Goal: Feedback & Contribution: Leave review/rating

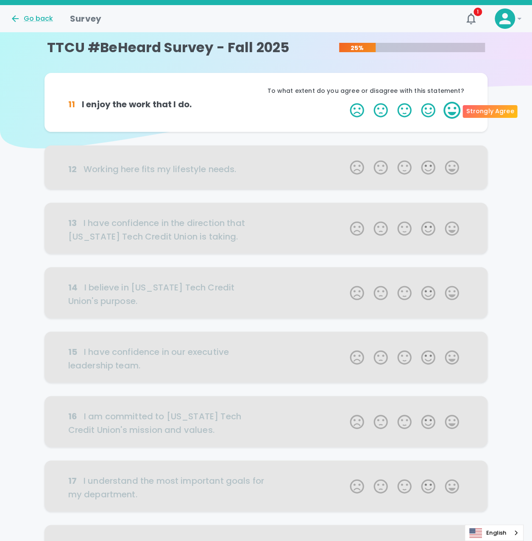
click at [446, 108] on label "5 Stars" at bounding box center [452, 110] width 24 height 17
click at [345, 102] on input "5 Stars" at bounding box center [345, 101] width 0 height 0
click at [447, 110] on label "5 Stars" at bounding box center [452, 110] width 24 height 17
click at [345, 102] on input "5 Stars" at bounding box center [345, 101] width 0 height 0
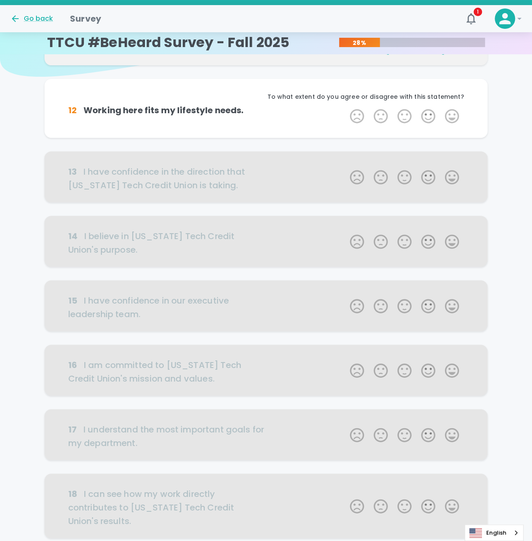
scroll to position [75, 0]
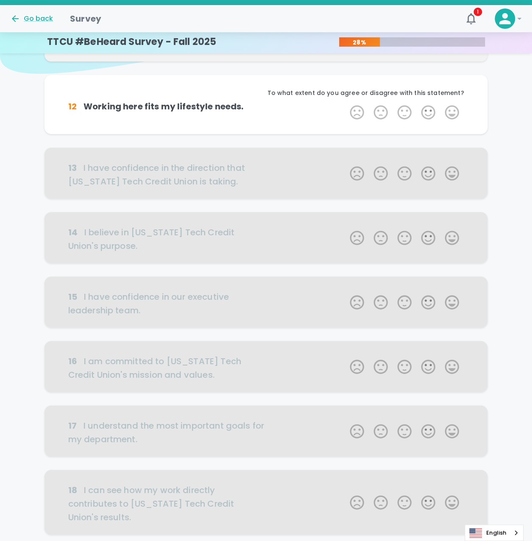
click at [461, 113] on label "5 Stars" at bounding box center [452, 112] width 24 height 17
click at [345, 104] on input "5 Stars" at bounding box center [345, 103] width 0 height 0
click at [454, 111] on label "5 Stars" at bounding box center [452, 112] width 24 height 17
click at [345, 104] on input "5 Stars" at bounding box center [345, 103] width 0 height 0
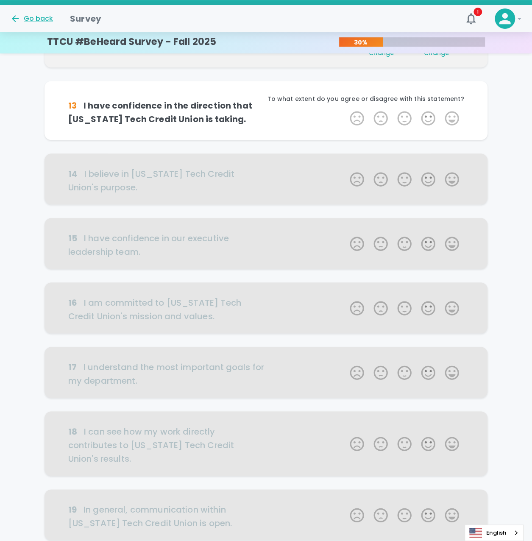
scroll to position [149, 0]
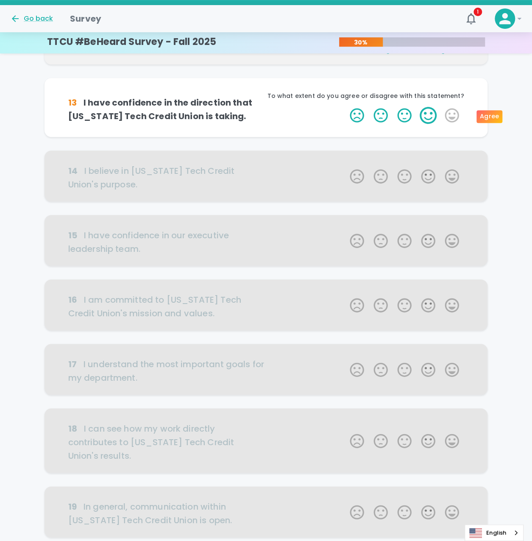
click at [434, 117] on label "4 Stars" at bounding box center [428, 115] width 24 height 17
click at [345, 107] on input "4 Stars" at bounding box center [345, 106] width 0 height 0
click at [432, 117] on label "4 Stars" at bounding box center [428, 115] width 24 height 17
click at [345, 107] on input "4 Stars" at bounding box center [345, 106] width 0 height 0
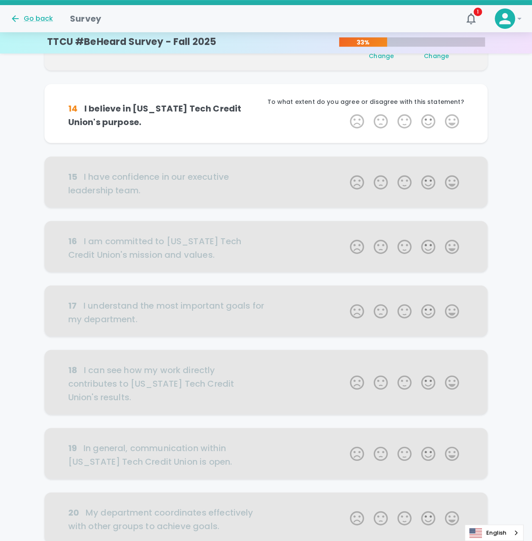
scroll to position [224, 0]
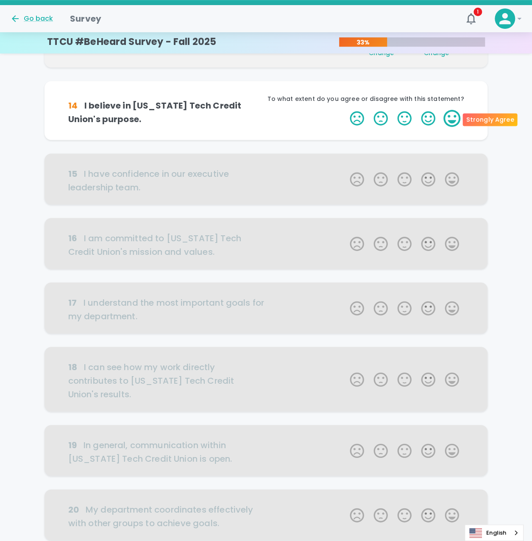
click at [447, 115] on label "5 Stars" at bounding box center [452, 118] width 24 height 17
click at [345, 110] on input "5 Stars" at bounding box center [345, 109] width 0 height 0
click at [444, 117] on label "5 Stars" at bounding box center [452, 118] width 24 height 17
click at [345, 110] on input "5 Stars" at bounding box center [345, 109] width 0 height 0
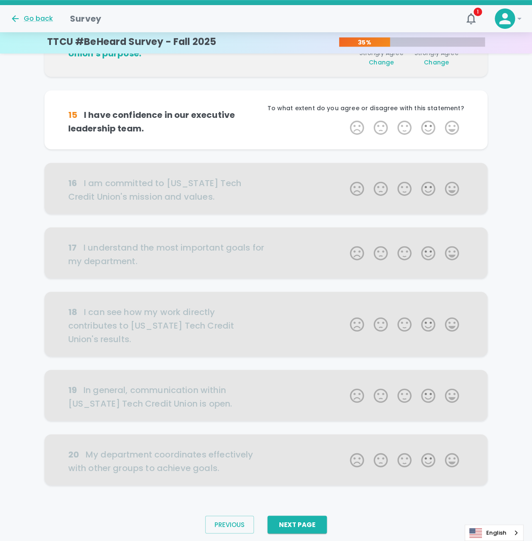
scroll to position [298, 0]
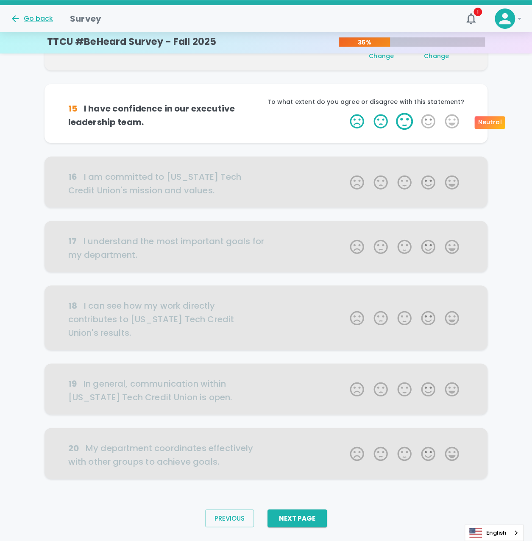
click at [400, 124] on label "3 Stars" at bounding box center [404, 121] width 24 height 17
click at [345, 113] on input "3 Stars" at bounding box center [345, 112] width 0 height 0
click at [427, 126] on label "4 Stars" at bounding box center [428, 121] width 24 height 17
click at [345, 113] on input "4 Stars" at bounding box center [345, 112] width 0 height 0
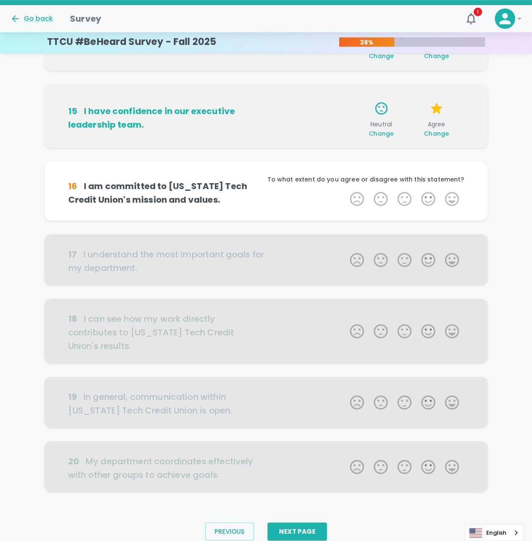
scroll to position [318, 0]
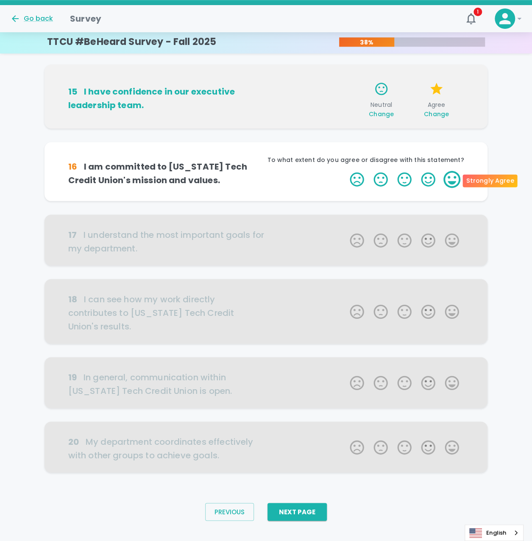
click at [448, 183] on label "5 Stars" at bounding box center [452, 179] width 24 height 17
click at [345, 171] on input "5 Stars" at bounding box center [345, 170] width 0 height 0
click at [464, 188] on div "16 I am committed to [US_STATE] Tech Credit Union's mission and values. This is…" at bounding box center [266, 171] width 423 height 39
click at [457, 183] on label "5 Stars" at bounding box center [452, 179] width 24 height 17
click at [345, 171] on input "5 Stars" at bounding box center [345, 170] width 0 height 0
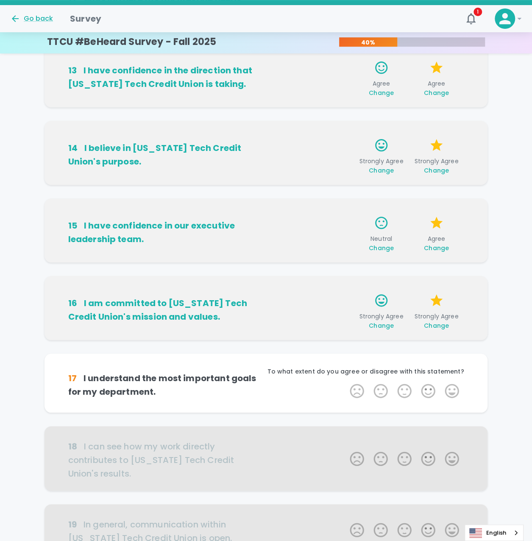
scroll to position [345, 0]
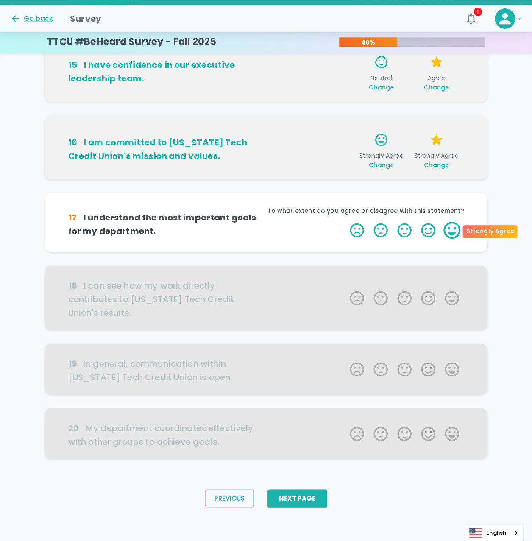
click at [446, 232] on label "5 Stars" at bounding box center [452, 230] width 24 height 17
click at [345, 222] on input "5 Stars" at bounding box center [345, 221] width 0 height 0
click at [446, 232] on label "5 Stars" at bounding box center [452, 230] width 24 height 17
click at [345, 222] on input "5 Stars" at bounding box center [345, 221] width 0 height 0
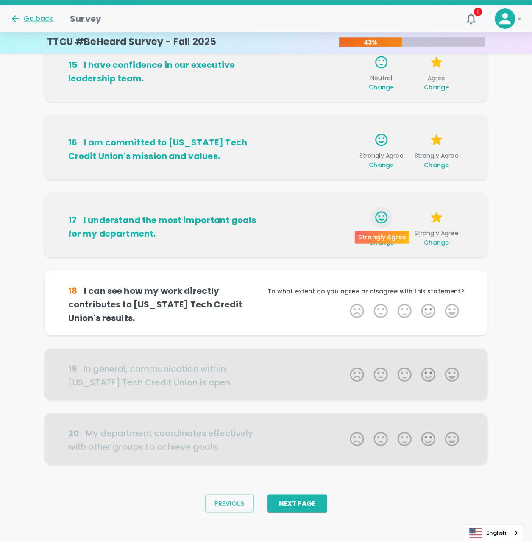
click at [381, 217] on icon "button" at bounding box center [381, 217] width 15 height 15
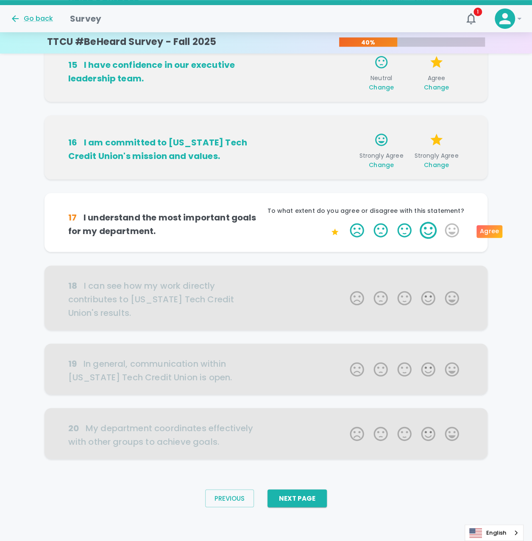
click at [436, 227] on label "4 Stars" at bounding box center [428, 230] width 24 height 17
click at [345, 222] on input "4 Stars" at bounding box center [345, 221] width 0 height 0
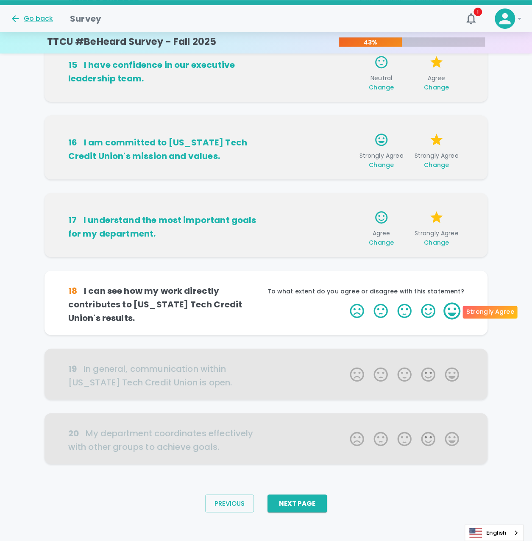
click at [441, 306] on label "5 Stars" at bounding box center [452, 310] width 24 height 17
click at [345, 302] on input "5 Stars" at bounding box center [345, 302] width 0 height 0
click at [457, 307] on label "5 Stars" at bounding box center [452, 310] width 24 height 17
click at [345, 302] on input "5 Stars" at bounding box center [345, 302] width 0 height 0
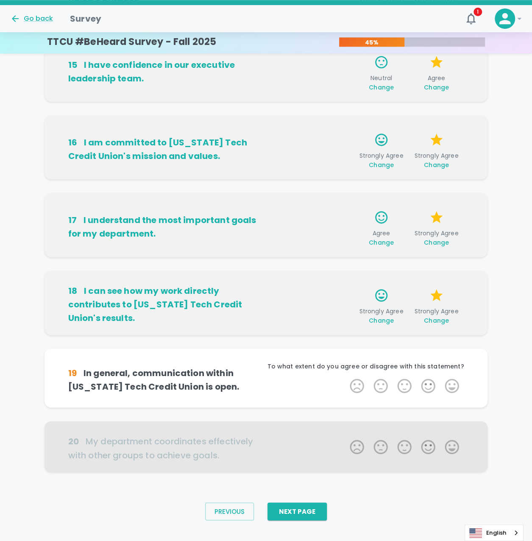
scroll to position [350, 0]
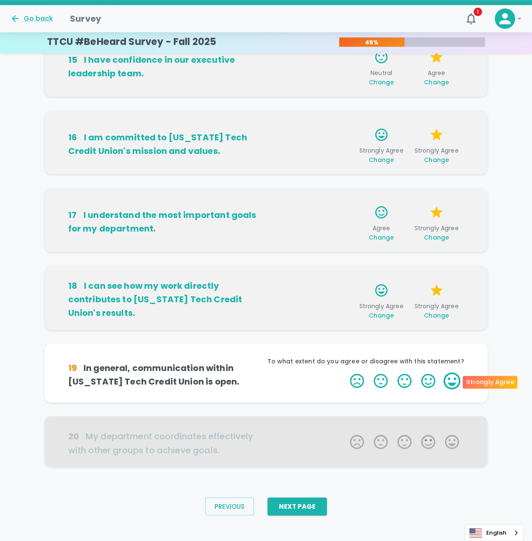
click at [445, 381] on label "5 Stars" at bounding box center [452, 380] width 24 height 17
click at [345, 372] on input "5 Stars" at bounding box center [345, 372] width 0 height 0
click at [449, 380] on label "5 Stars" at bounding box center [452, 380] width 24 height 17
click at [345, 372] on input "5 Stars" at bounding box center [345, 372] width 0 height 0
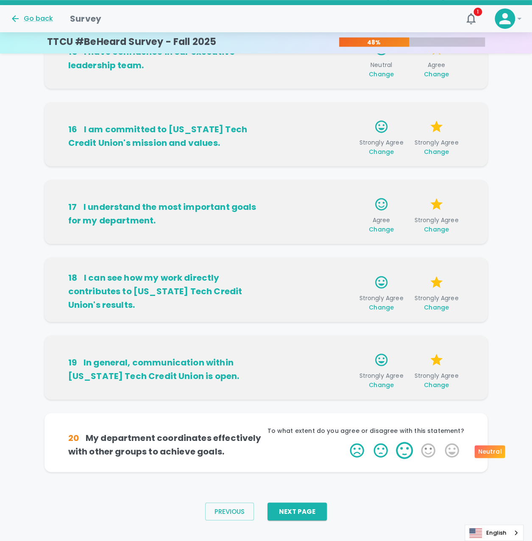
click at [406, 446] on label "3 Stars" at bounding box center [404, 450] width 24 height 17
click at [345, 442] on input "3 Stars" at bounding box center [345, 441] width 0 height 0
click at [455, 444] on label "5 Stars" at bounding box center [452, 450] width 24 height 17
click at [345, 442] on input "5 Stars" at bounding box center [345, 441] width 0 height 0
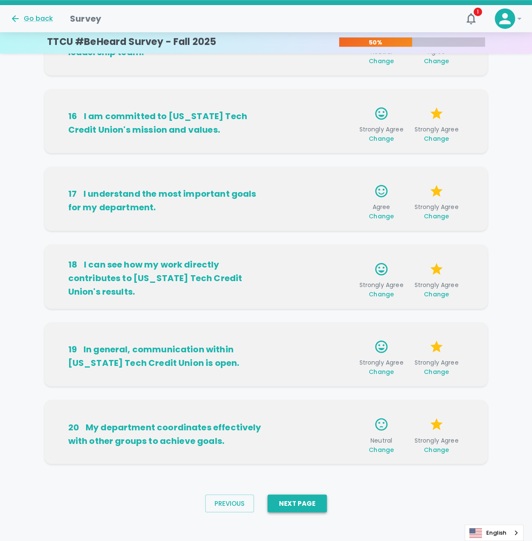
click at [304, 500] on button "Next Page" at bounding box center [296, 503] width 59 height 18
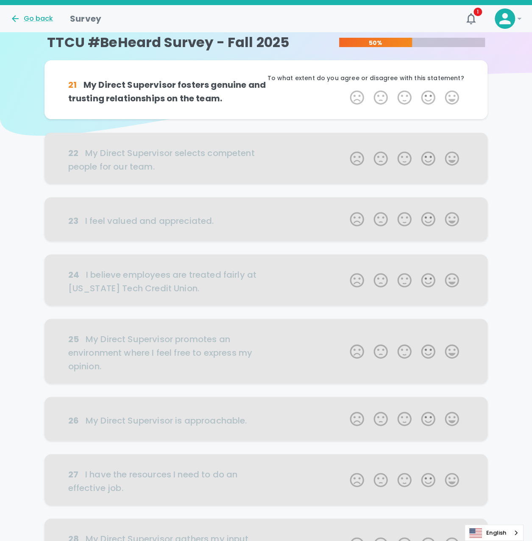
scroll to position [0, 0]
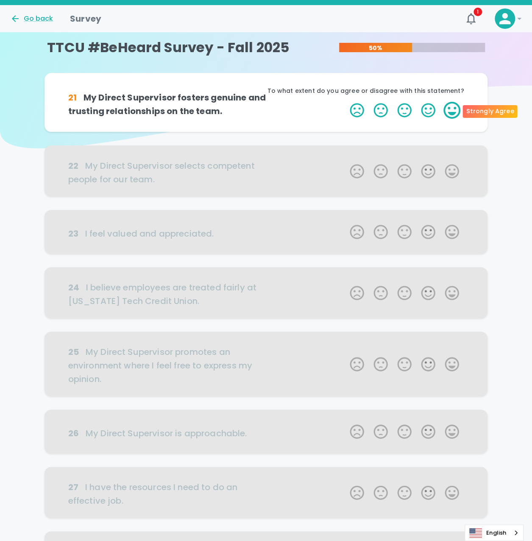
click at [456, 114] on label "5 Stars" at bounding box center [452, 110] width 24 height 17
click at [345, 102] on input "5 Stars" at bounding box center [345, 101] width 0 height 0
click at [453, 114] on label "5 Stars" at bounding box center [452, 110] width 24 height 17
click at [345, 102] on input "5 Stars" at bounding box center [345, 101] width 0 height 0
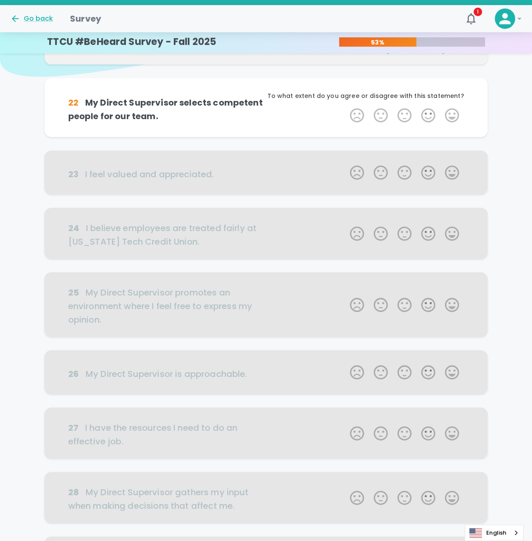
scroll to position [75, 0]
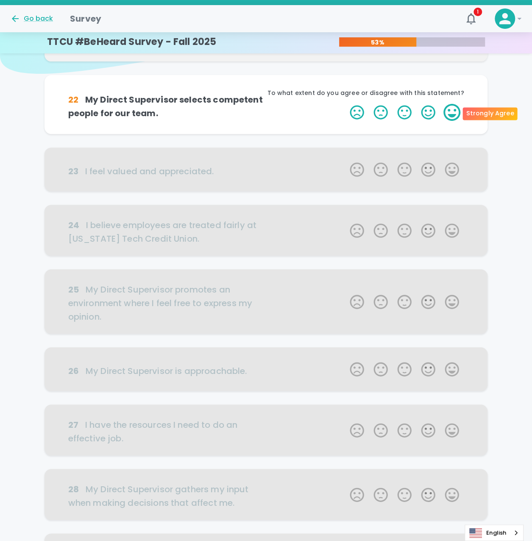
click at [450, 119] on label "5 Stars" at bounding box center [452, 112] width 24 height 17
click at [345, 104] on input "5 Stars" at bounding box center [345, 103] width 0 height 0
click at [445, 117] on label "5 Stars" at bounding box center [452, 112] width 24 height 17
click at [345, 104] on input "5 Stars" at bounding box center [345, 103] width 0 height 0
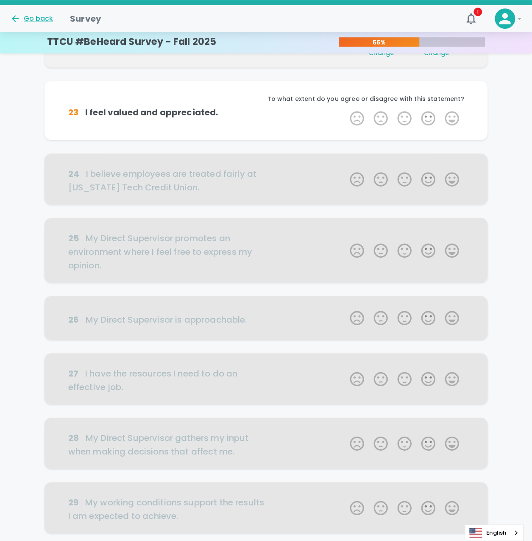
scroll to position [149, 0]
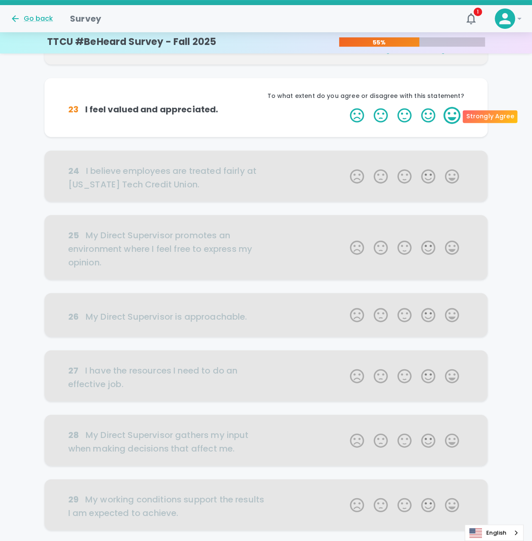
click at [453, 117] on label "5 Stars" at bounding box center [452, 115] width 24 height 17
click at [345, 107] on input "5 Stars" at bounding box center [345, 106] width 0 height 0
click at [453, 117] on label "5 Stars" at bounding box center [452, 115] width 24 height 17
click at [345, 107] on input "5 Stars" at bounding box center [345, 106] width 0 height 0
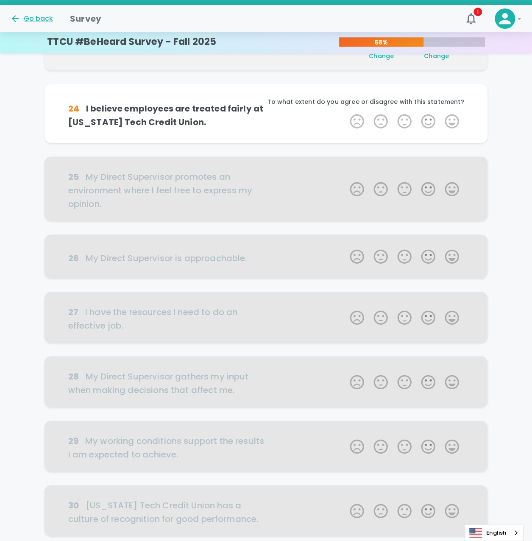
scroll to position [224, 0]
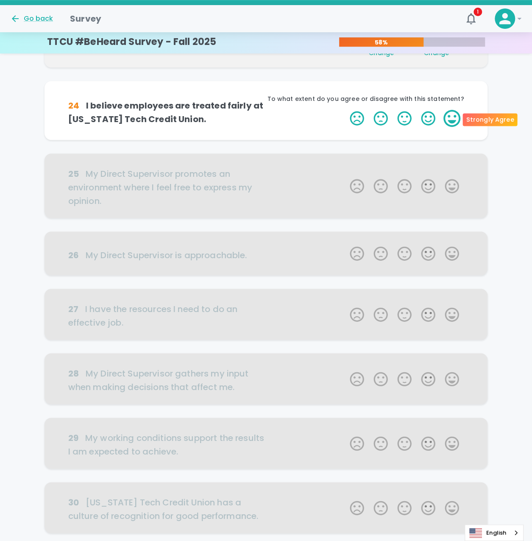
click at [449, 120] on label "5 Stars" at bounding box center [452, 118] width 24 height 17
click at [345, 110] on input "5 Stars" at bounding box center [345, 109] width 0 height 0
click at [447, 120] on label "5 Stars" at bounding box center [452, 118] width 24 height 17
click at [345, 110] on input "5 Stars" at bounding box center [345, 109] width 0 height 0
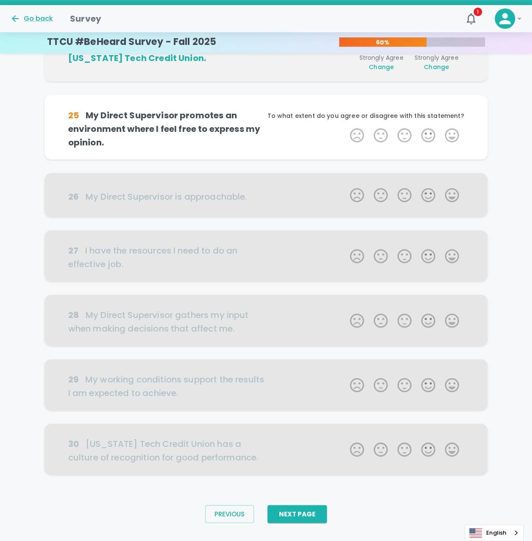
scroll to position [297, 0]
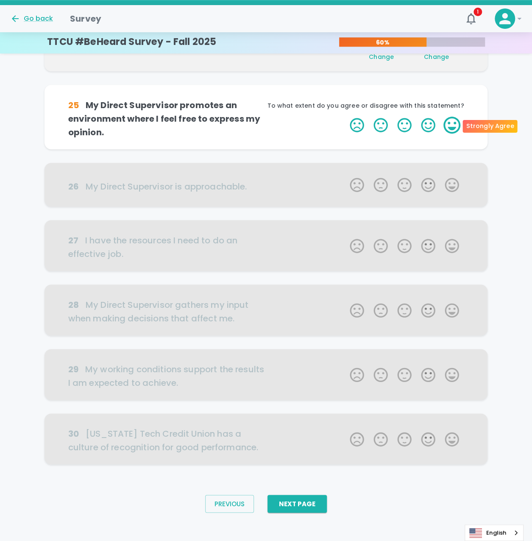
click at [451, 127] on label "5 Stars" at bounding box center [452, 125] width 24 height 17
click at [345, 117] on input "5 Stars" at bounding box center [345, 116] width 0 height 0
click at [453, 126] on label "5 Stars" at bounding box center [452, 125] width 24 height 17
click at [345, 117] on input "5 Stars" at bounding box center [345, 116] width 0 height 0
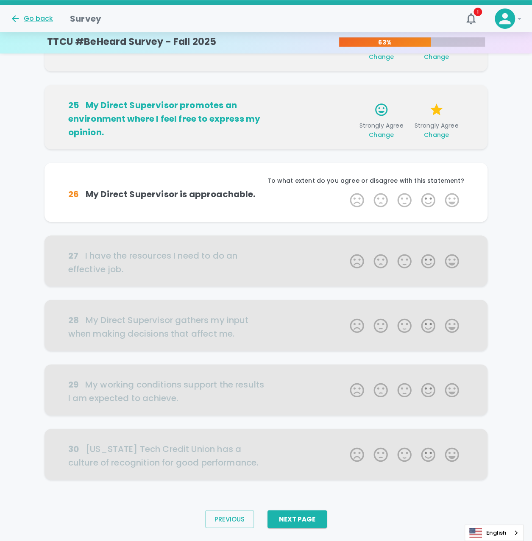
scroll to position [303, 0]
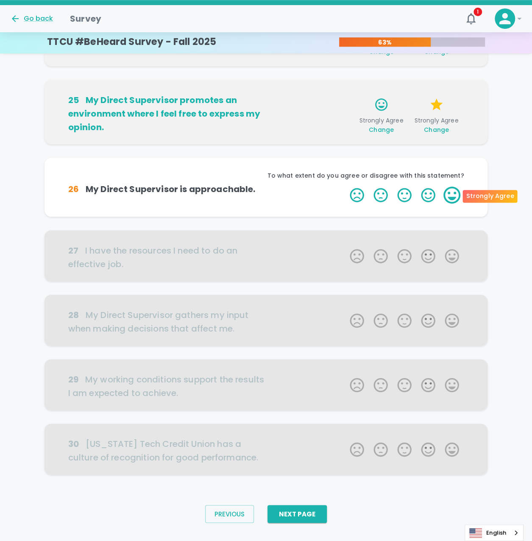
click at [448, 197] on label "5 Stars" at bounding box center [452, 194] width 24 height 17
click at [345, 186] on input "5 Stars" at bounding box center [345, 186] width 0 height 0
click at [448, 197] on label "5 Stars" at bounding box center [452, 194] width 24 height 17
click at [345, 186] on input "5 Stars" at bounding box center [345, 186] width 0 height 0
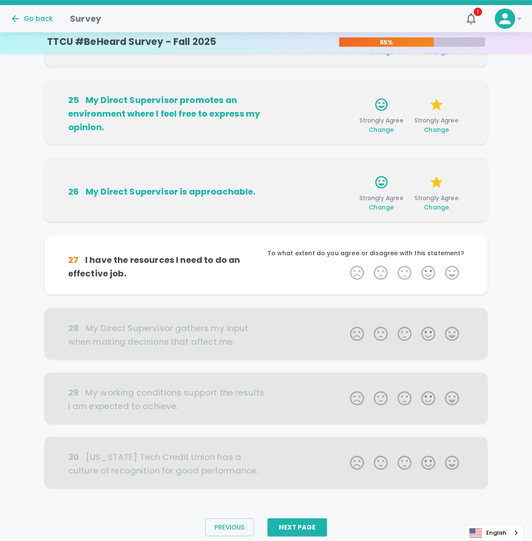
scroll to position [318, 0]
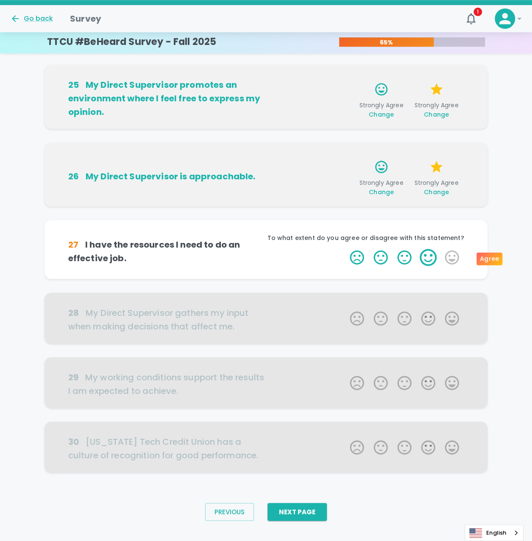
click at [431, 263] on label "4 Stars" at bounding box center [428, 257] width 24 height 17
click at [345, 249] on input "4 Stars" at bounding box center [345, 248] width 0 height 0
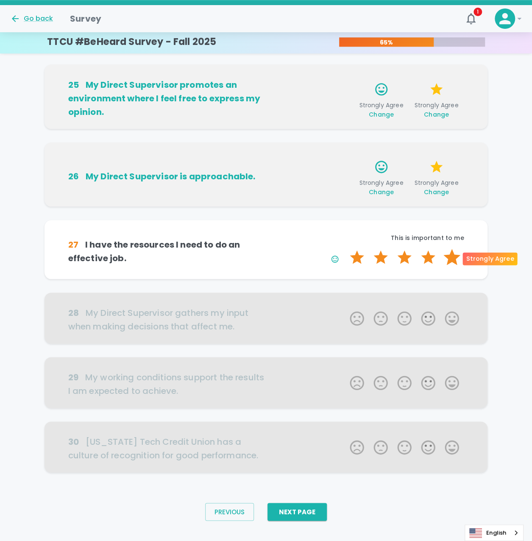
click at [450, 259] on label "5 Stars" at bounding box center [452, 257] width 24 height 17
click at [345, 249] on input "5 Stars" at bounding box center [345, 248] width 0 height 0
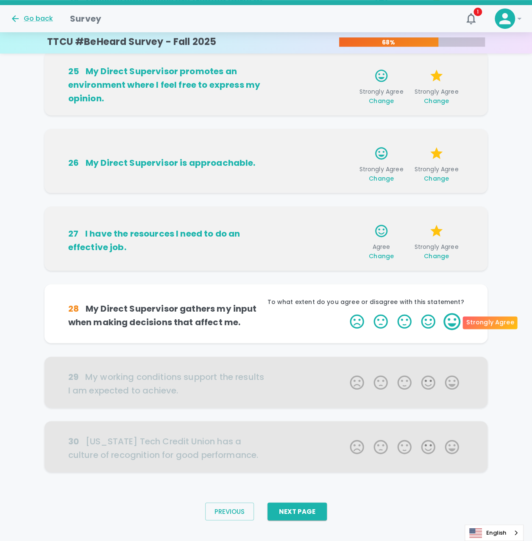
click at [446, 317] on label "5 Stars" at bounding box center [452, 321] width 24 height 17
click at [345, 313] on input "5 Stars" at bounding box center [345, 312] width 0 height 0
click at [446, 317] on label "5 Stars" at bounding box center [452, 321] width 24 height 17
click at [345, 313] on input "5 Stars" at bounding box center [345, 312] width 0 height 0
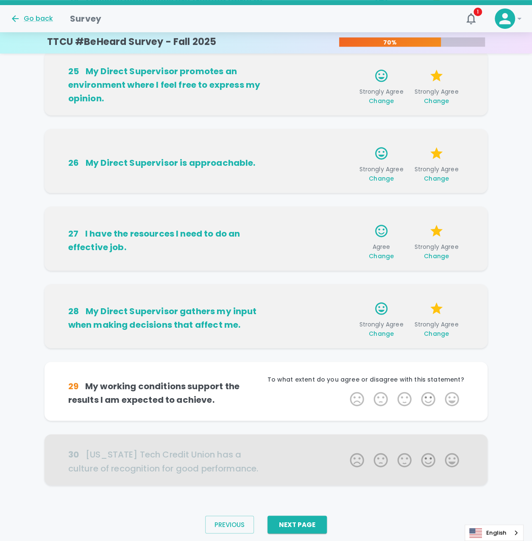
scroll to position [345, 0]
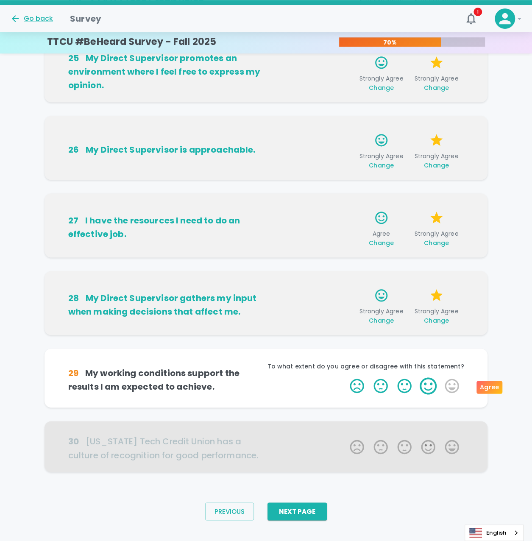
click at [422, 384] on label "4 Stars" at bounding box center [428, 385] width 24 height 17
click at [345, 377] on input "4 Stars" at bounding box center [345, 377] width 0 height 0
click at [431, 385] on label "4 Stars" at bounding box center [428, 385] width 24 height 17
click at [345, 377] on input "4 Stars" at bounding box center [345, 377] width 0 height 0
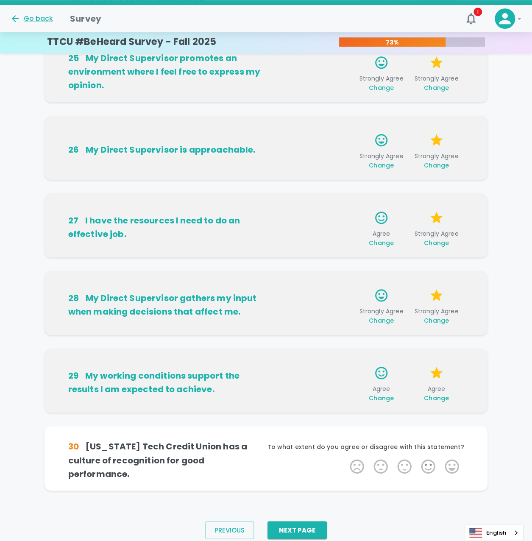
scroll to position [358, 0]
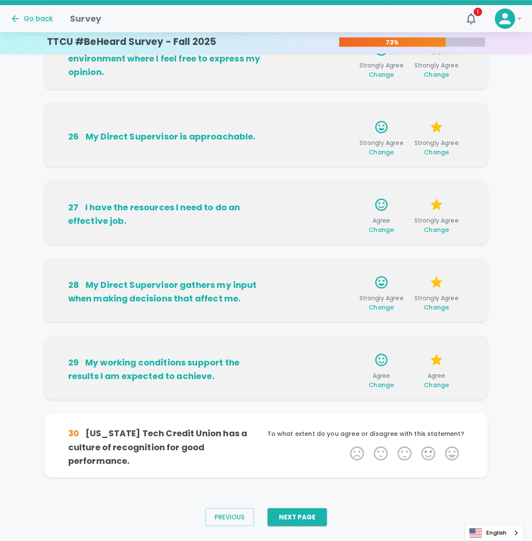
click at [379, 383] on span "Change" at bounding box center [381, 385] width 25 height 8
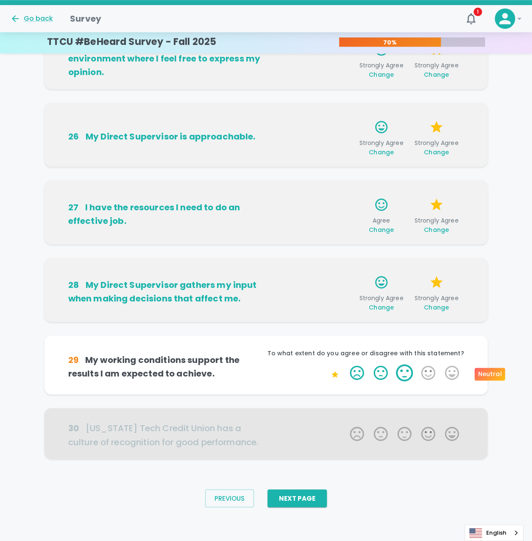
click at [409, 373] on label "3 Stars" at bounding box center [404, 372] width 24 height 17
click at [345, 364] on input "3 Stars" at bounding box center [345, 364] width 0 height 0
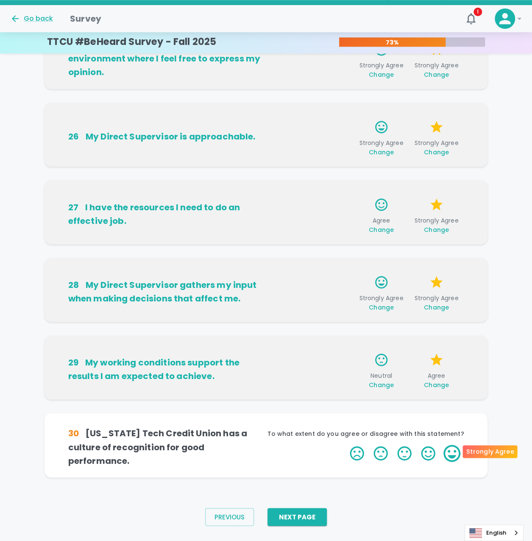
click at [457, 447] on label "5 Stars" at bounding box center [452, 453] width 24 height 17
click at [345, 445] on input "5 Stars" at bounding box center [345, 444] width 0 height 0
drag, startPoint x: 448, startPoint y: 449, endPoint x: 322, endPoint y: 482, distance: 130.9
click at [448, 448] on label "5 Stars" at bounding box center [452, 453] width 24 height 17
click at [345, 445] on input "5 Stars" at bounding box center [345, 444] width 0 height 0
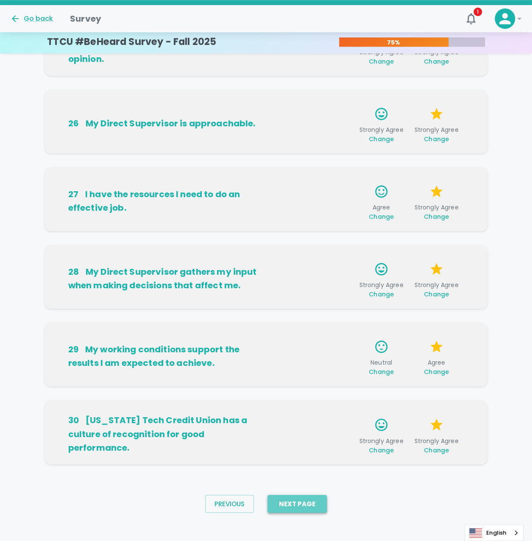
click at [280, 501] on button "Next Page" at bounding box center [296, 504] width 59 height 18
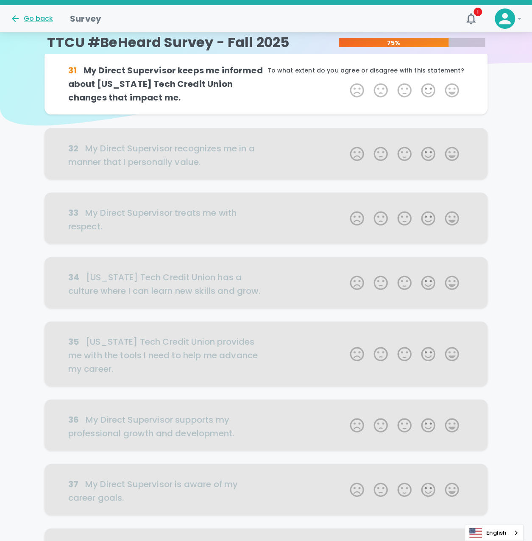
scroll to position [0, 0]
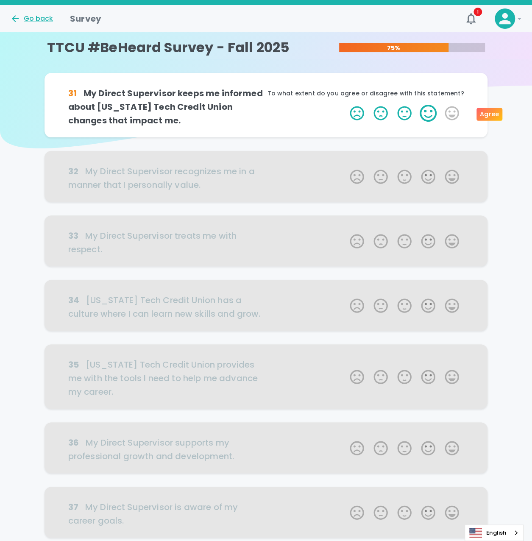
click at [431, 116] on label "4 Stars" at bounding box center [428, 113] width 24 height 17
click at [345, 105] on input "4 Stars" at bounding box center [345, 104] width 0 height 0
click at [448, 116] on label "5 Stars" at bounding box center [452, 113] width 24 height 17
click at [345, 105] on input "5 Stars" at bounding box center [345, 104] width 0 height 0
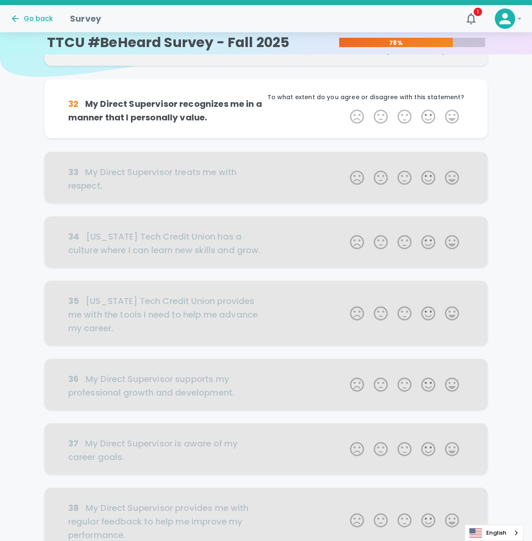
scroll to position [75, 0]
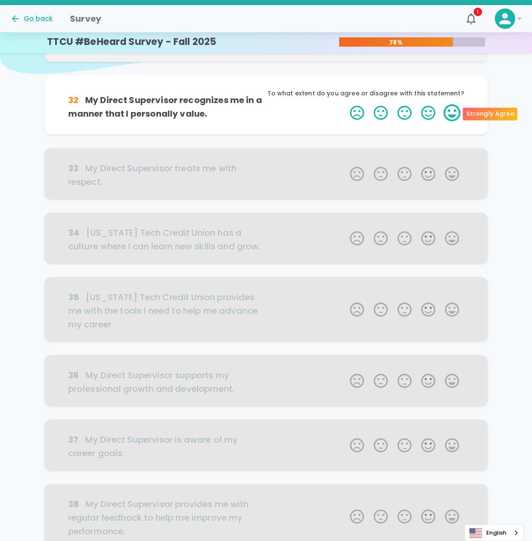
click at [458, 118] on label "5 Stars" at bounding box center [452, 112] width 24 height 17
click at [345, 104] on input "5 Stars" at bounding box center [345, 104] width 0 height 0
click at [458, 118] on label "5 Stars" at bounding box center [452, 112] width 24 height 17
click at [345, 104] on input "5 Stars" at bounding box center [345, 104] width 0 height 0
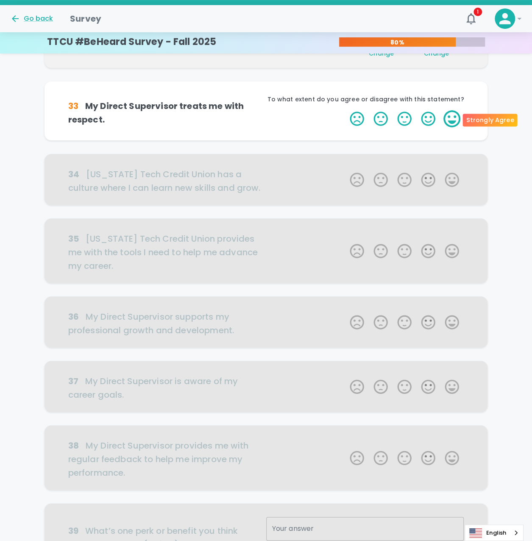
scroll to position [149, 0]
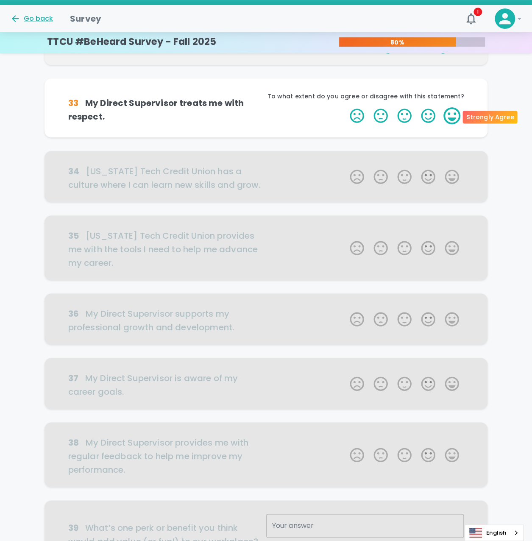
click at [446, 117] on label "5 Stars" at bounding box center [452, 115] width 24 height 17
click at [345, 107] on input "5 Stars" at bounding box center [345, 107] width 0 height 0
click at [447, 117] on label "5 Stars" at bounding box center [452, 115] width 24 height 17
click at [345, 107] on input "5 Stars" at bounding box center [345, 107] width 0 height 0
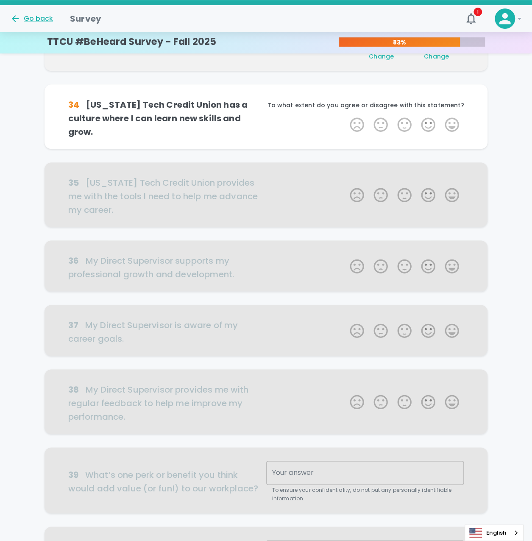
scroll to position [224, 0]
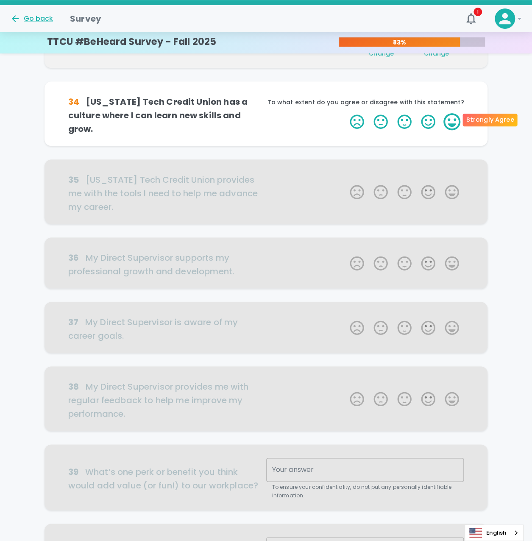
click at [453, 123] on label "5 Stars" at bounding box center [452, 121] width 24 height 17
click at [345, 113] on input "5 Stars" at bounding box center [345, 113] width 0 height 0
click at [453, 123] on label "5 Stars" at bounding box center [452, 121] width 24 height 17
click at [345, 113] on input "5 Stars" at bounding box center [345, 113] width 0 height 0
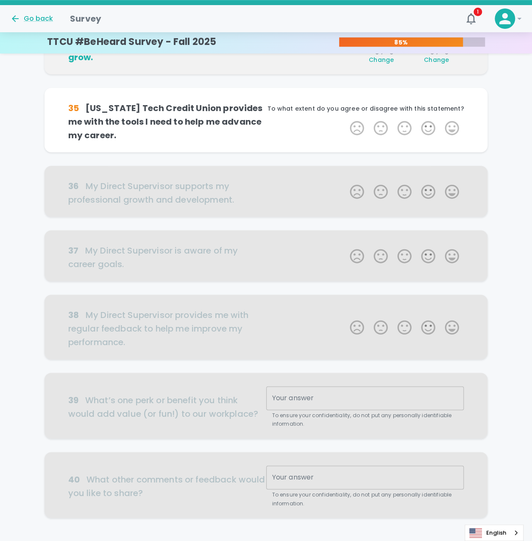
scroll to position [298, 0]
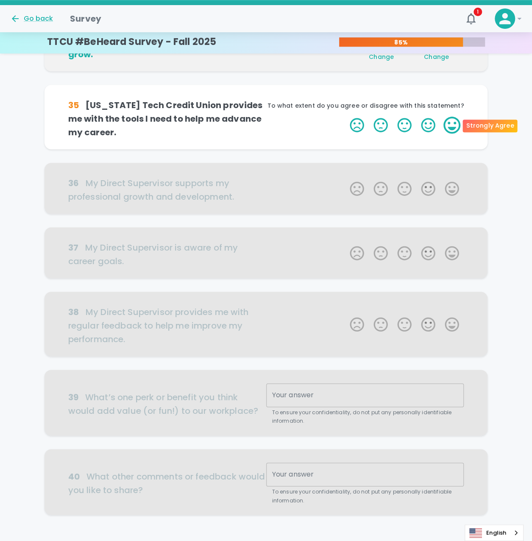
click at [444, 121] on label "5 Stars" at bounding box center [452, 125] width 24 height 17
click at [345, 117] on input "5 Stars" at bounding box center [345, 116] width 0 height 0
click at [447, 122] on label "5 Stars" at bounding box center [452, 125] width 24 height 17
click at [345, 117] on input "5 Stars" at bounding box center [345, 116] width 0 height 0
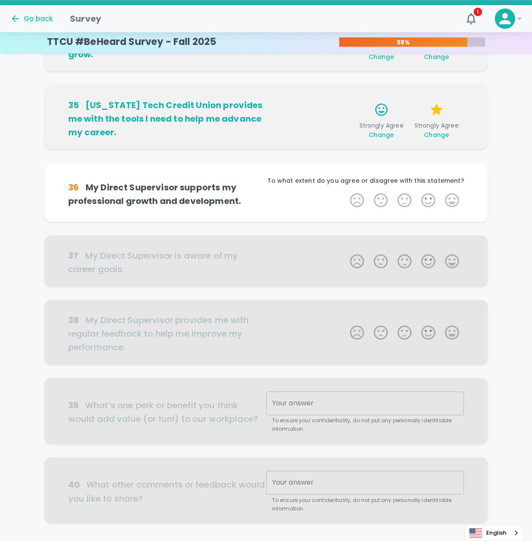
scroll to position [353, 0]
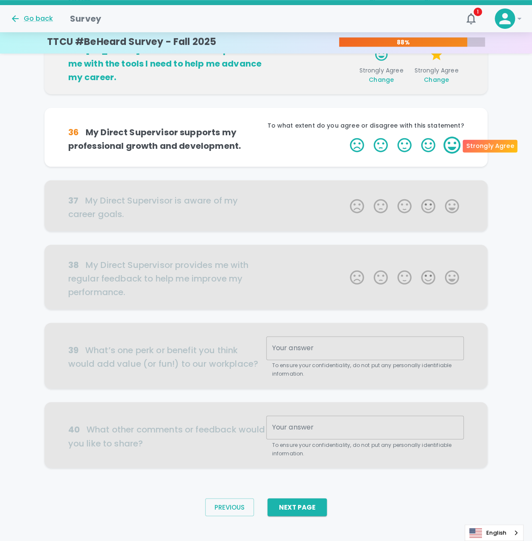
click at [454, 142] on label "5 Stars" at bounding box center [452, 144] width 24 height 17
click at [345, 136] on input "5 Stars" at bounding box center [345, 136] width 0 height 0
click at [454, 143] on label "5 Stars" at bounding box center [452, 144] width 24 height 17
click at [345, 136] on input "5 Stars" at bounding box center [345, 136] width 0 height 0
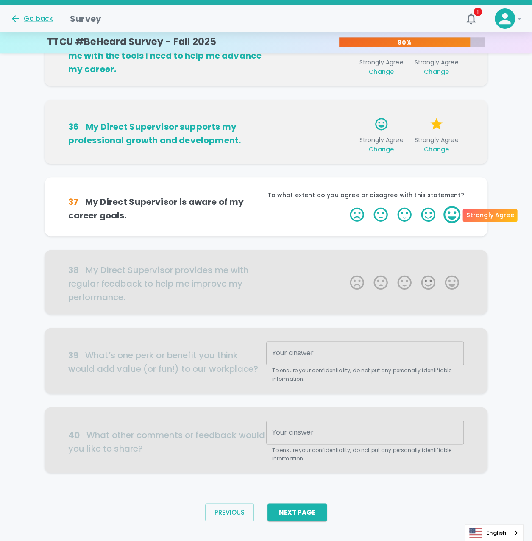
click at [443, 215] on label "5 Stars" at bounding box center [452, 214] width 24 height 17
click at [345, 206] on input "5 Stars" at bounding box center [345, 206] width 0 height 0
click at [447, 215] on label "5 Stars" at bounding box center [452, 214] width 24 height 17
click at [345, 206] on input "5 Stars" at bounding box center [345, 206] width 0 height 0
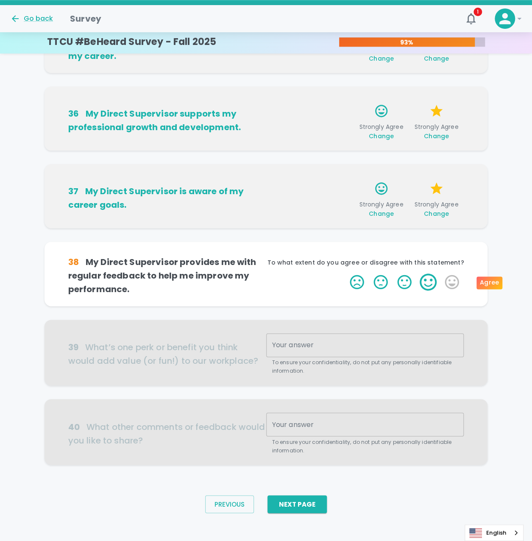
click at [435, 280] on label "4 Stars" at bounding box center [428, 281] width 24 height 17
click at [345, 273] on input "4 Stars" at bounding box center [345, 273] width 0 height 0
click at [446, 281] on label "5 Stars" at bounding box center [452, 281] width 24 height 17
click at [345, 273] on input "5 Stars" at bounding box center [345, 273] width 0 height 0
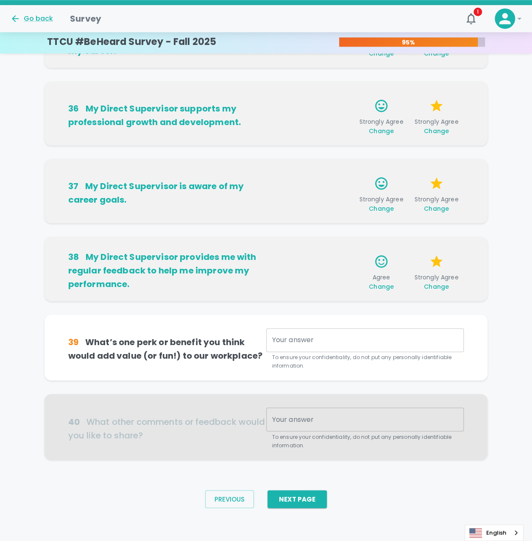
click at [309, 341] on textarea "Your answer" at bounding box center [365, 340] width 186 height 10
